Goal: Answer question/provide support: Share knowledge or assist other users

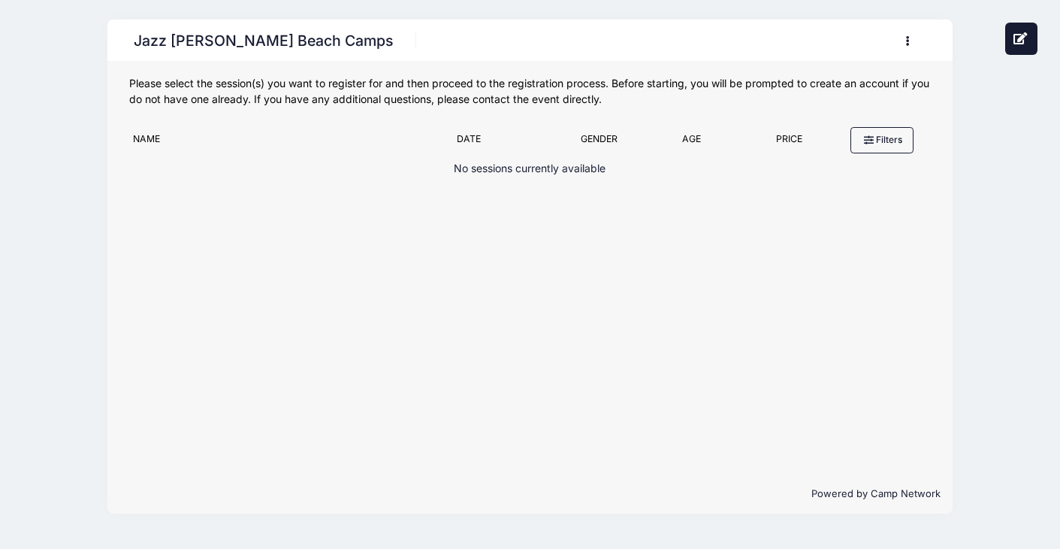
click at [906, 41] on icon "button" at bounding box center [912, 41] width 12 height 0
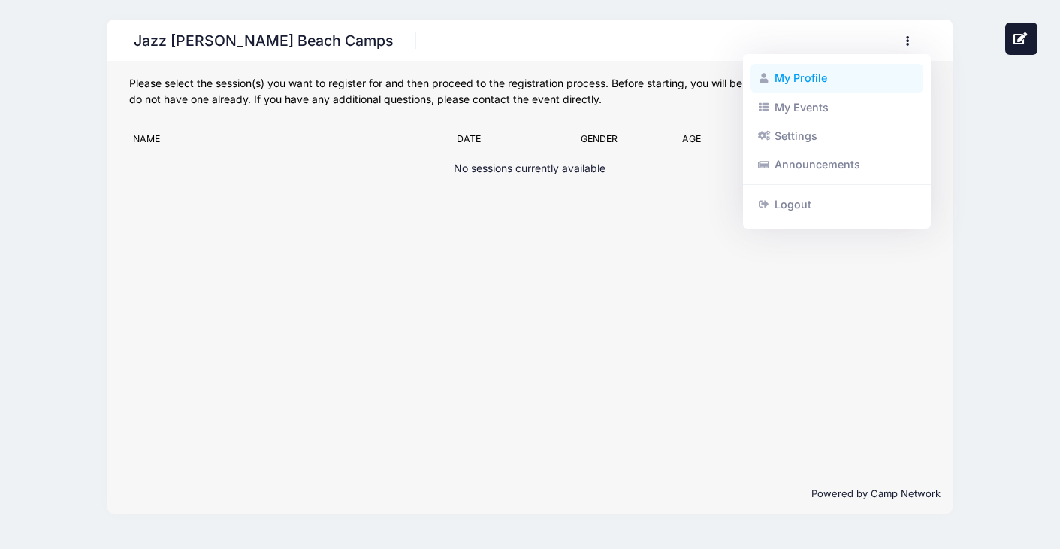
click at [802, 83] on link "My Profile" at bounding box center [838, 78] width 174 height 29
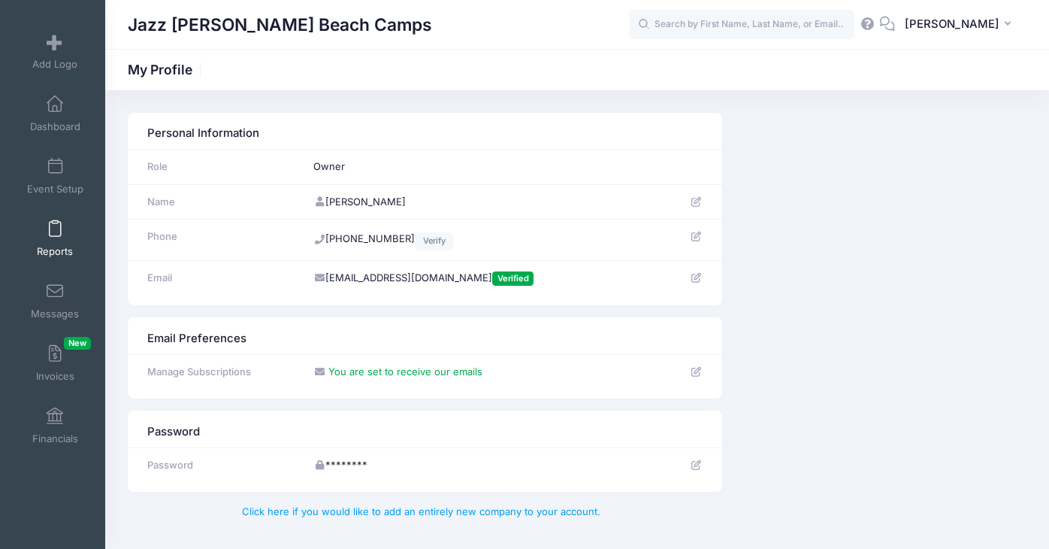
click at [55, 221] on span at bounding box center [55, 229] width 0 height 17
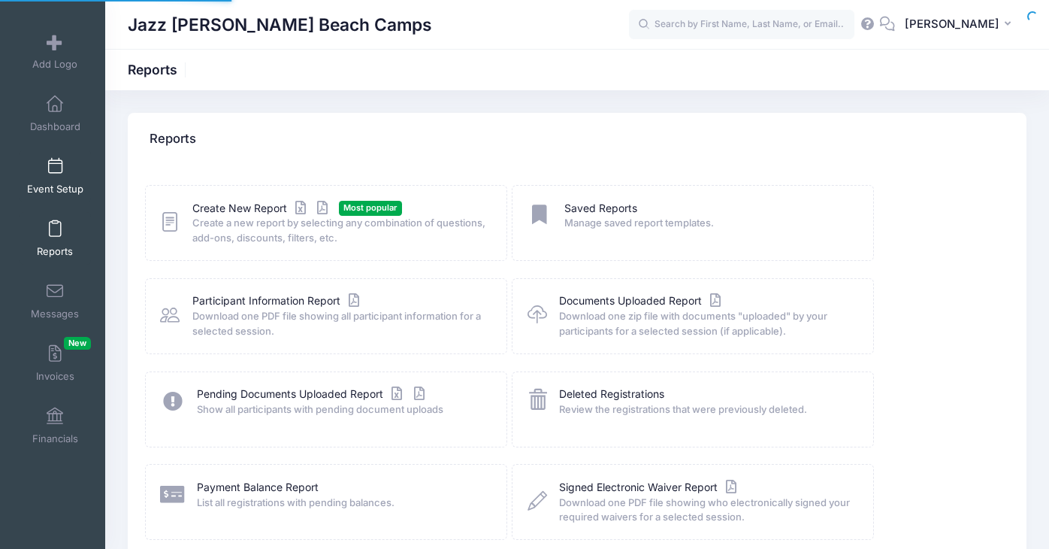
click at [52, 180] on link "Event Setup" at bounding box center [55, 176] width 71 height 53
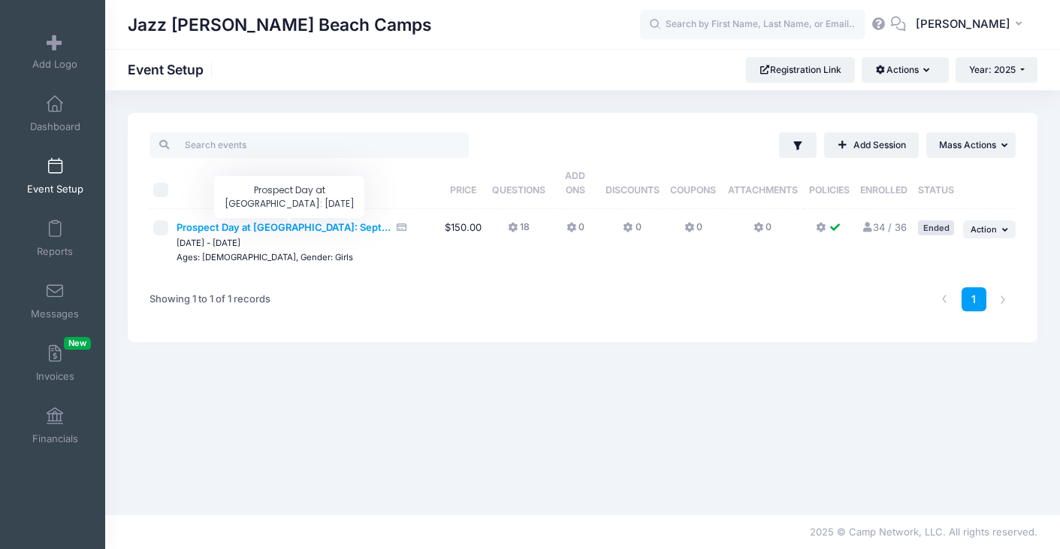
click at [349, 226] on span "Prospect Day at Palm Beach Atlantic University: Sept..." at bounding box center [284, 227] width 214 height 12
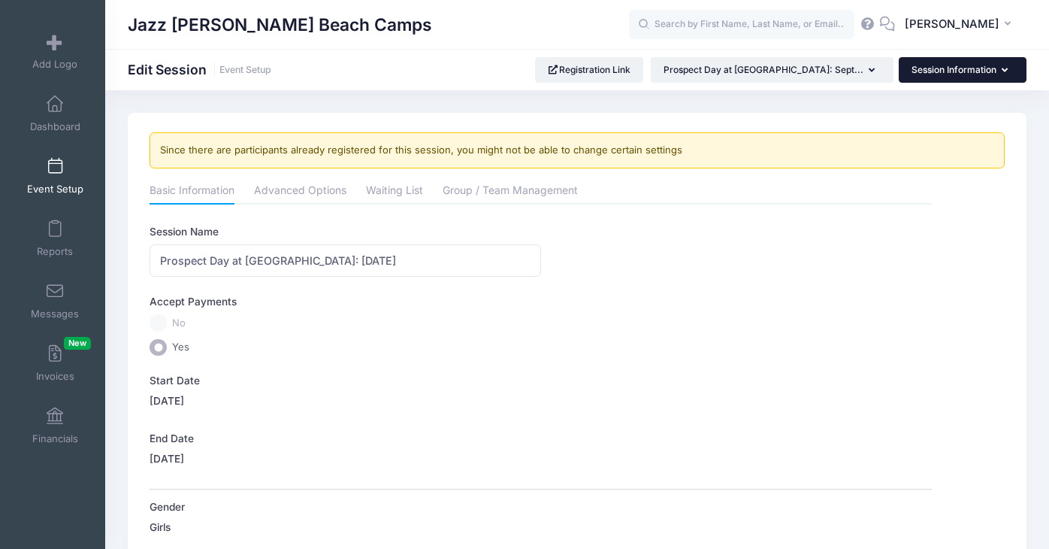
click at [963, 68] on button "Session Information" at bounding box center [963, 70] width 128 height 26
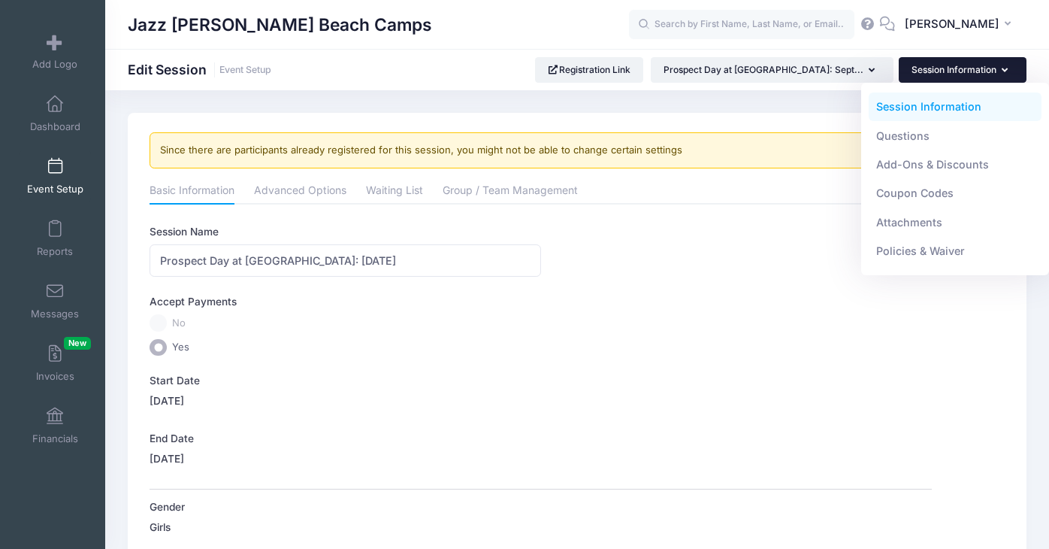
click at [56, 181] on link "Event Setup" at bounding box center [55, 176] width 71 height 53
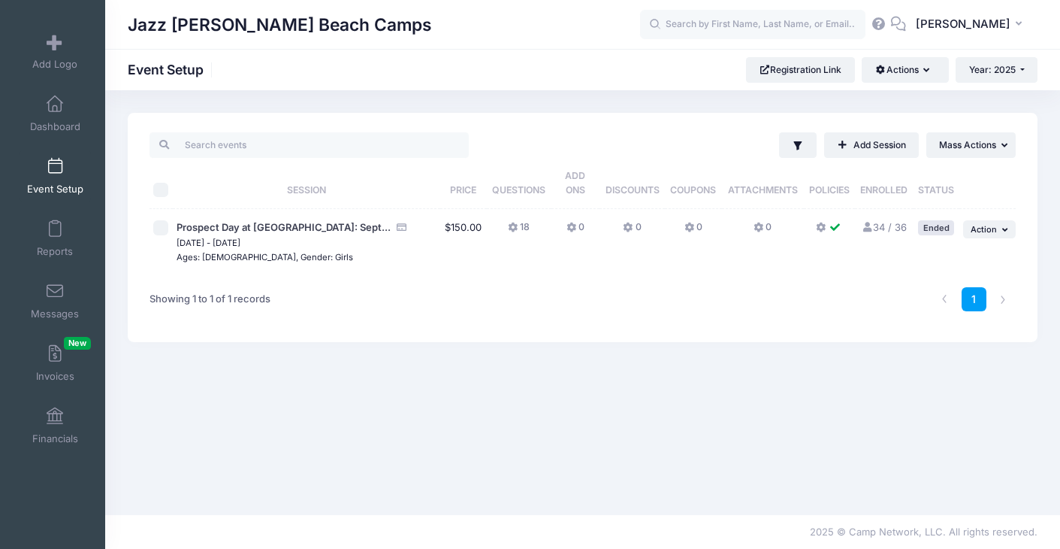
click at [886, 228] on link "34 / 36 Full" at bounding box center [884, 227] width 46 height 12
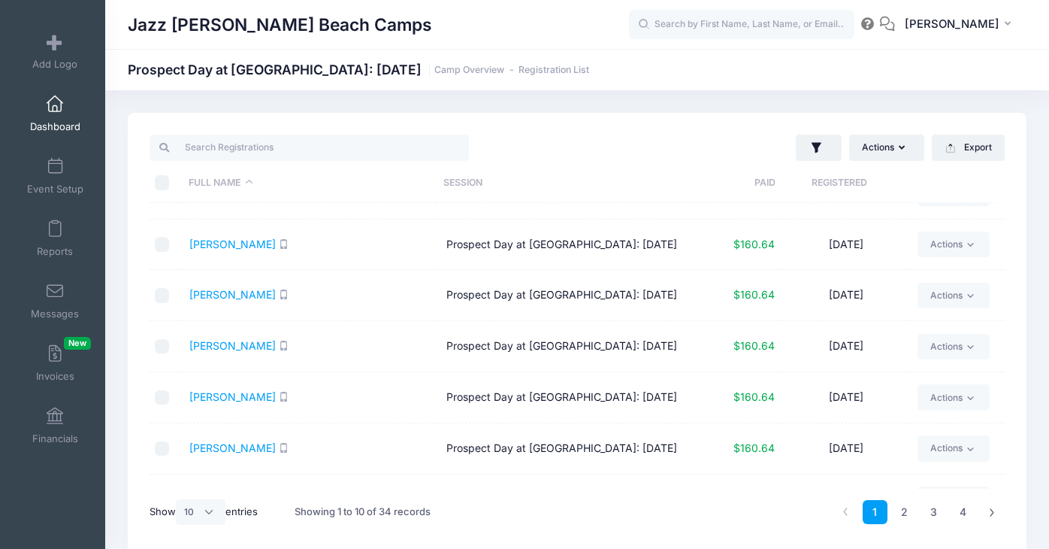
scroll to position [41, 0]
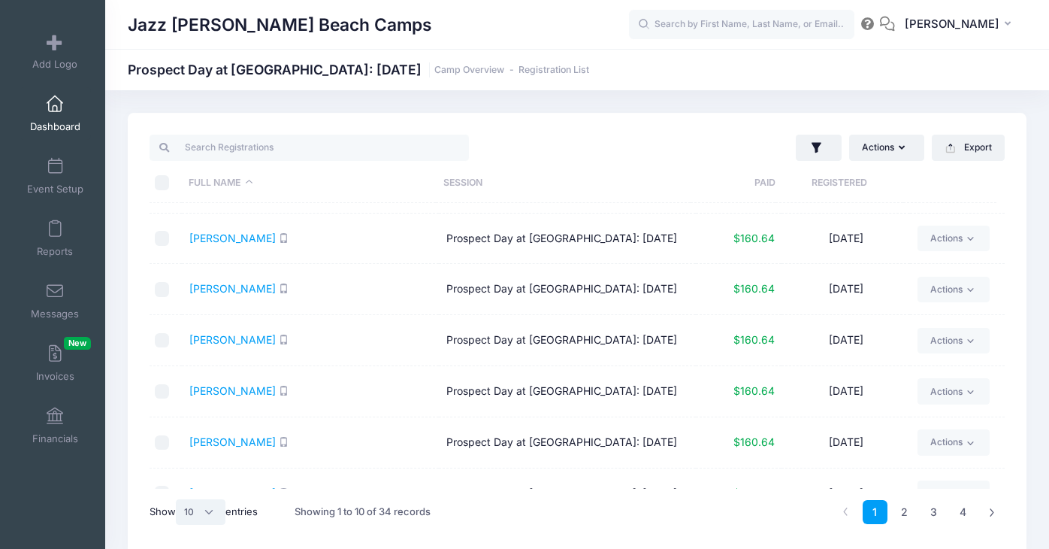
click at [216, 508] on select "All 10 25 50" at bounding box center [201, 512] width 50 height 26
select select "50"
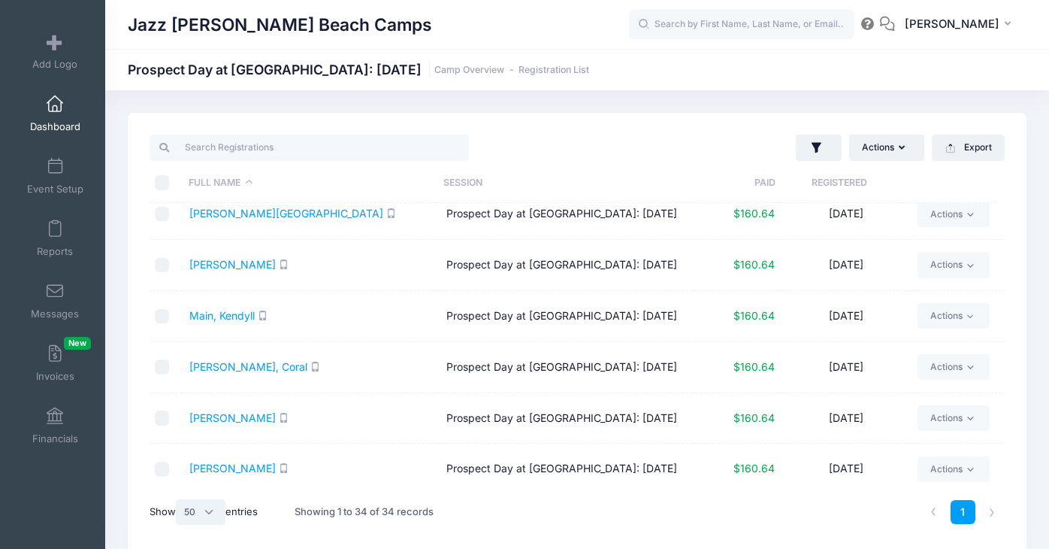
scroll to position [1640, 0]
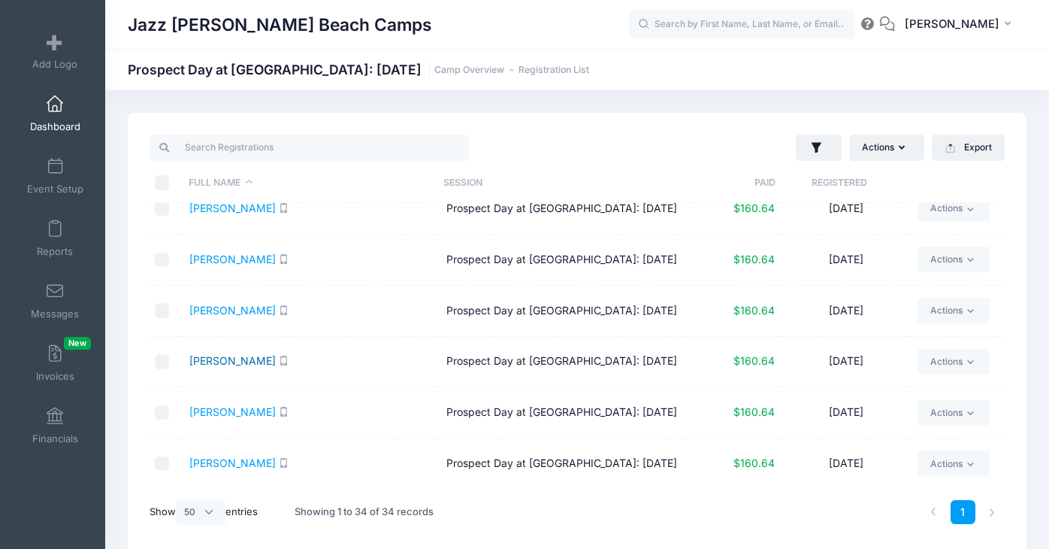
click at [219, 354] on link "[PERSON_NAME]" at bounding box center [232, 360] width 86 height 13
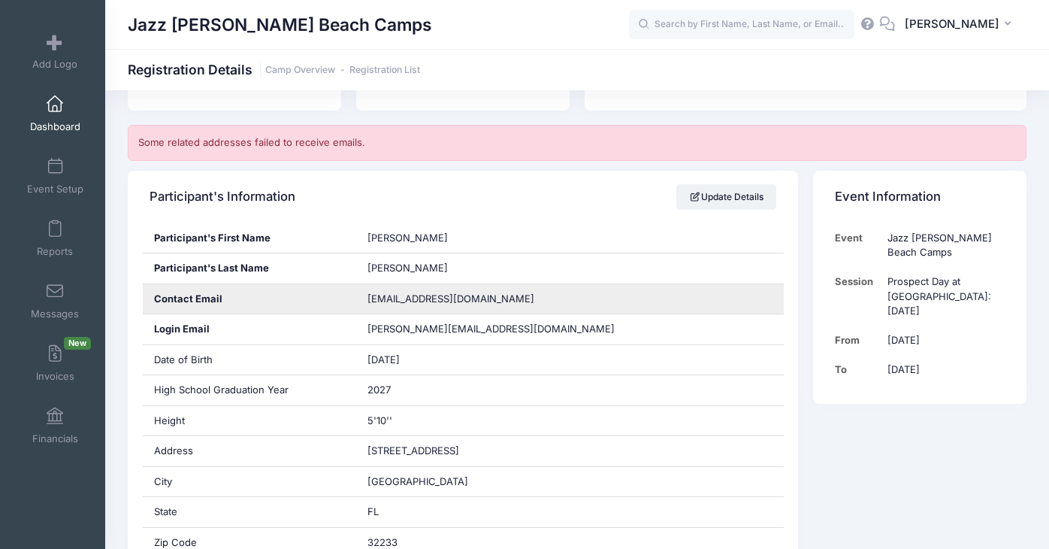
scroll to position [233, 0]
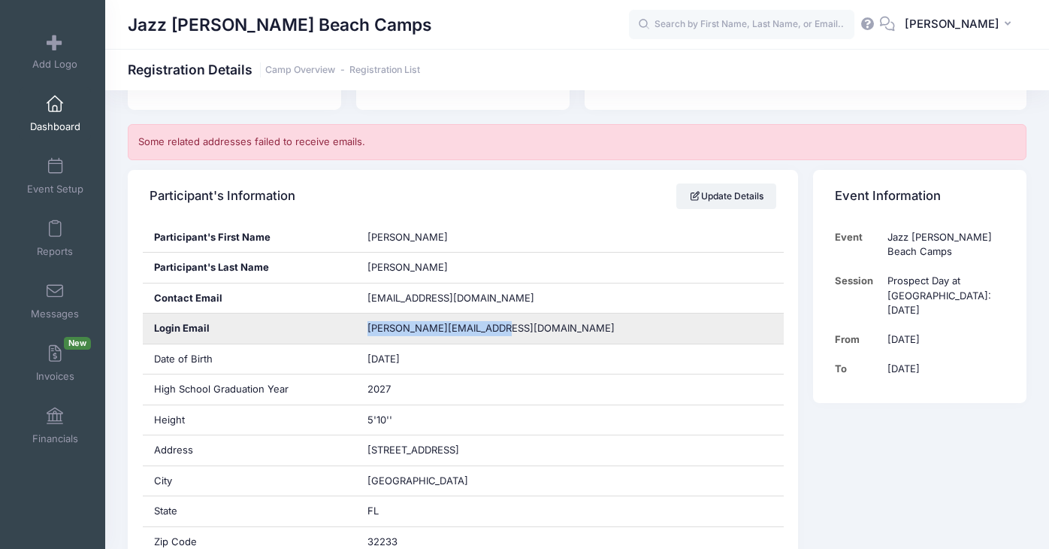
drag, startPoint x: 482, startPoint y: 334, endPoint x: 365, endPoint y: 334, distance: 117.2
click at [365, 334] on div "[PERSON_NAME][EMAIL_ADDRESS][DOMAIN_NAME]" at bounding box center [570, 328] width 428 height 30
copy span "[PERSON_NAME][EMAIL_ADDRESS][DOMAIN_NAME]"
